Goal: Task Accomplishment & Management: Complete application form

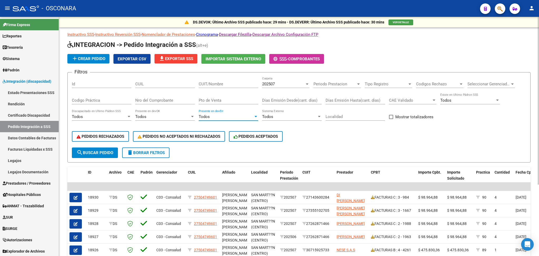
click at [209, 118] on span "Todos" at bounding box center [204, 116] width 11 height 5
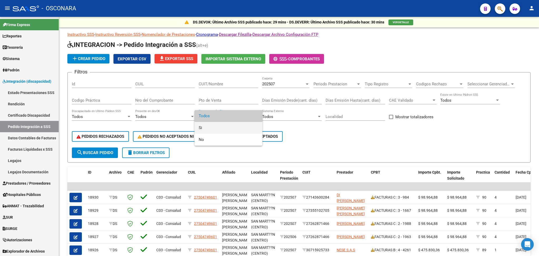
click at [208, 126] on span "Si" at bounding box center [228, 128] width 59 height 12
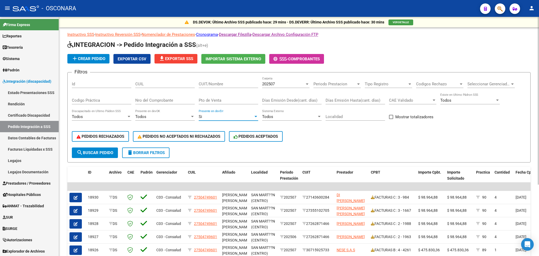
click at [104, 150] on span "search Buscar Pedido" at bounding box center [95, 152] width 37 height 5
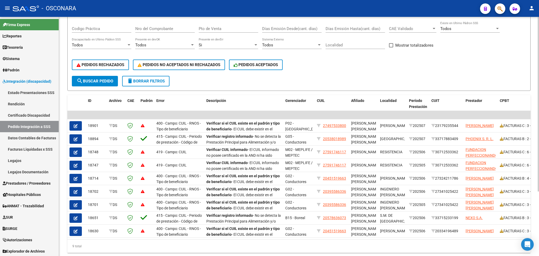
scroll to position [89, 0]
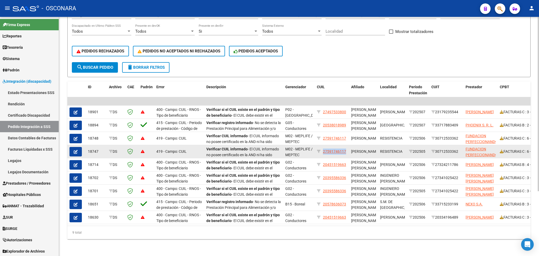
drag, startPoint x: 324, startPoint y: 145, endPoint x: 346, endPoint y: 145, distance: 22.9
click at [346, 148] on div "27591746117" at bounding box center [332, 151] width 30 height 6
copy span "27591746117"
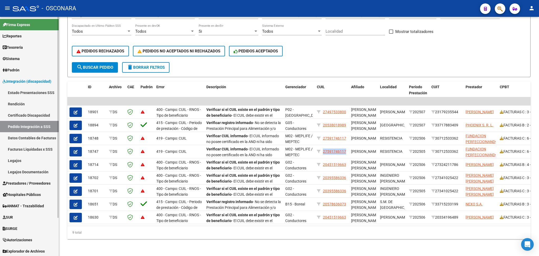
drag, startPoint x: 27, startPoint y: 181, endPoint x: 24, endPoint y: 115, distance: 65.8
click at [27, 181] on span "Prestadores / Proveedores" at bounding box center [27, 183] width 48 height 6
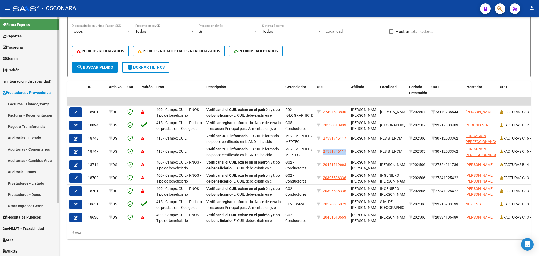
click at [26, 102] on link "Facturas - Listado/Carga" at bounding box center [29, 103] width 59 height 11
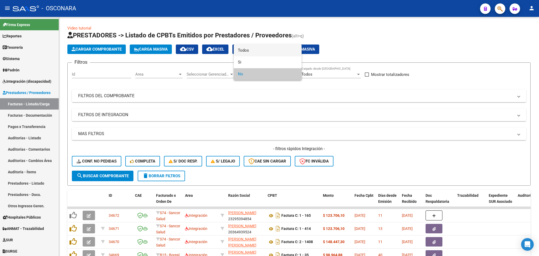
click at [244, 52] on span "Todos" at bounding box center [267, 50] width 59 height 12
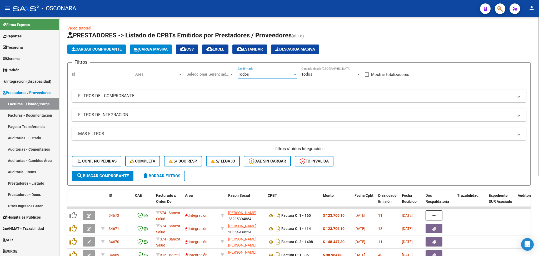
click at [264, 99] on mat-expansion-panel-header "FILTROS DEL COMPROBANTE" at bounding box center [299, 95] width 454 height 13
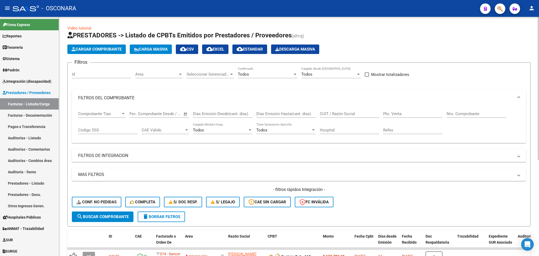
click at [331, 113] on input "CUIT / Razón Social" at bounding box center [349, 113] width 59 height 5
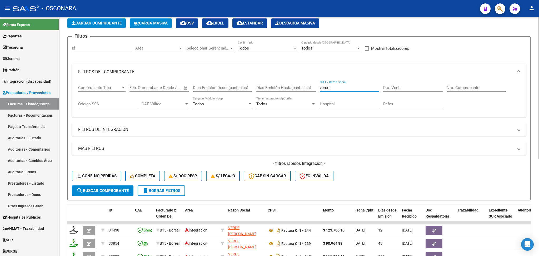
scroll to position [161, 0]
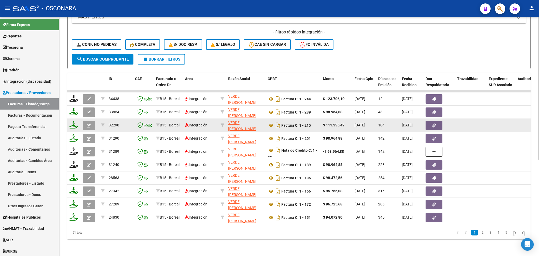
type input "verde"
click at [432, 123] on icon "button" at bounding box center [433, 125] width 3 height 4
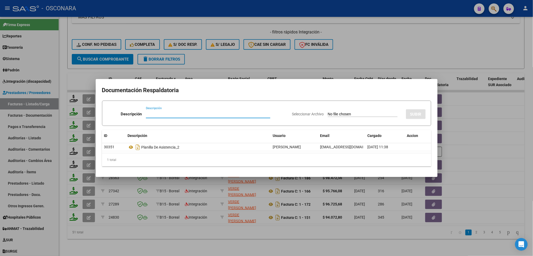
click at [338, 114] on input "Seleccionar Archivo" at bounding box center [363, 114] width 70 height 5
type input "C:\fakepath\cancelacion abril formulario C o X.pdf"
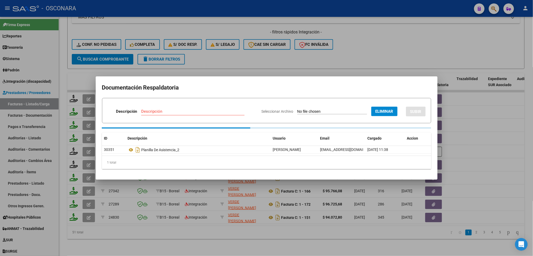
click at [169, 110] on input "Descripción" at bounding box center [192, 111] width 103 height 5
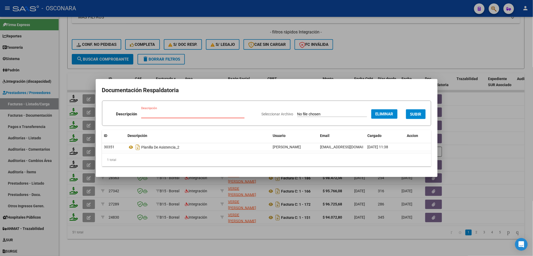
type input "e"
type input "recibo"
click at [422, 112] on button "SUBIR" at bounding box center [416, 114] width 20 height 10
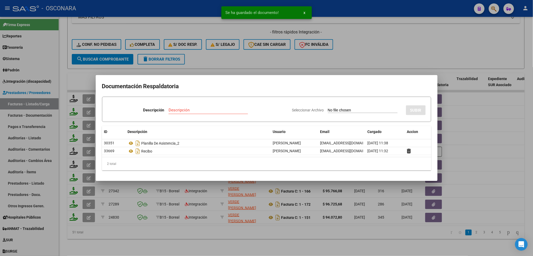
click at [402, 47] on div at bounding box center [266, 128] width 533 height 256
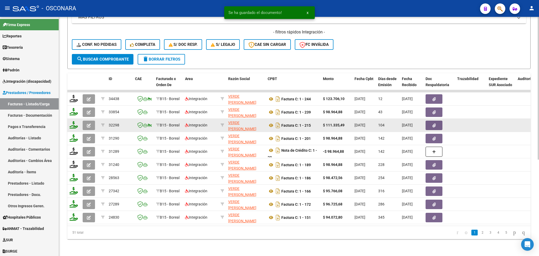
click at [432, 123] on icon "button" at bounding box center [433, 125] width 3 height 4
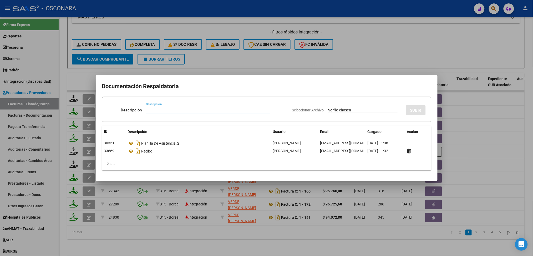
click at [214, 233] on div at bounding box center [266, 128] width 533 height 256
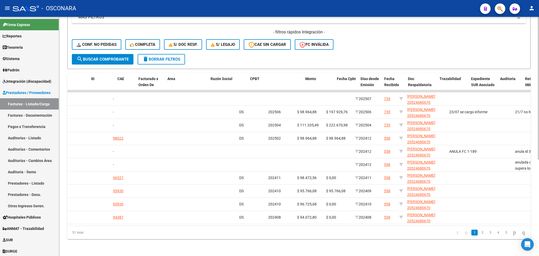
scroll to position [0, 0]
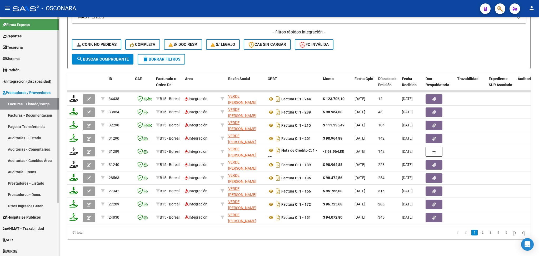
click at [27, 79] on span "Integración (discapacidad)" at bounding box center [27, 81] width 49 height 6
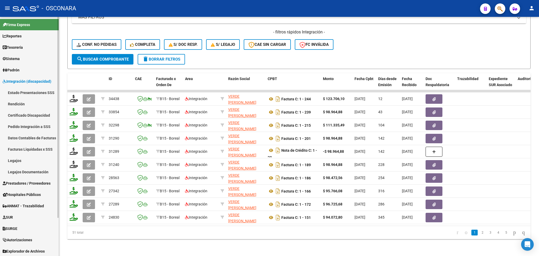
click at [23, 158] on link "Legajos" at bounding box center [29, 160] width 59 height 11
